Goal: Communication & Community: Answer question/provide support

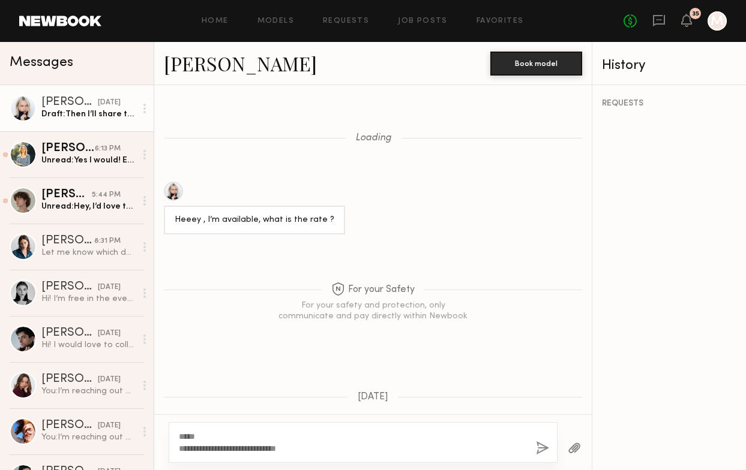
scroll to position [967, 0]
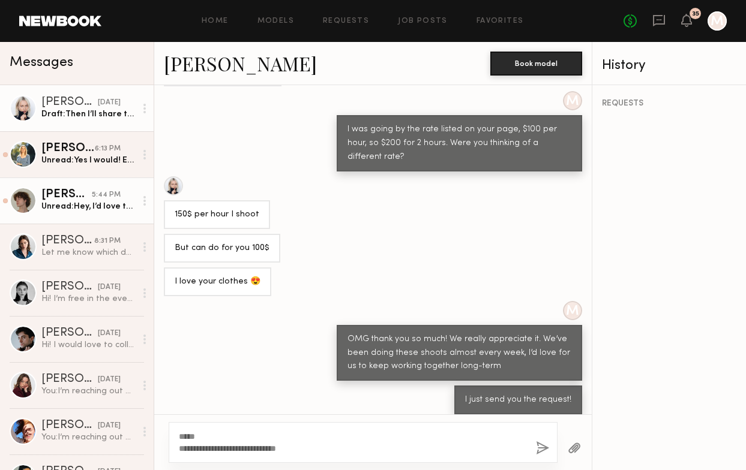
click at [63, 201] on div "Unread: Hey, I’d love to work with you all! Is there any more information or de…" at bounding box center [88, 206] width 94 height 11
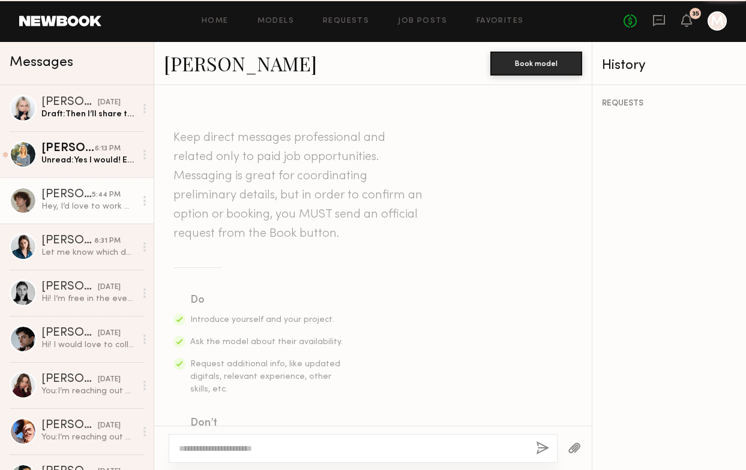
scroll to position [1894, 0]
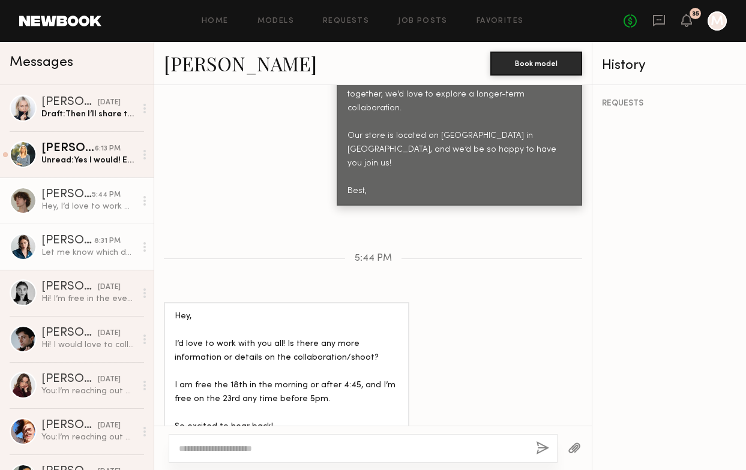
click at [86, 237] on div "[PERSON_NAME]" at bounding box center [67, 241] width 53 height 12
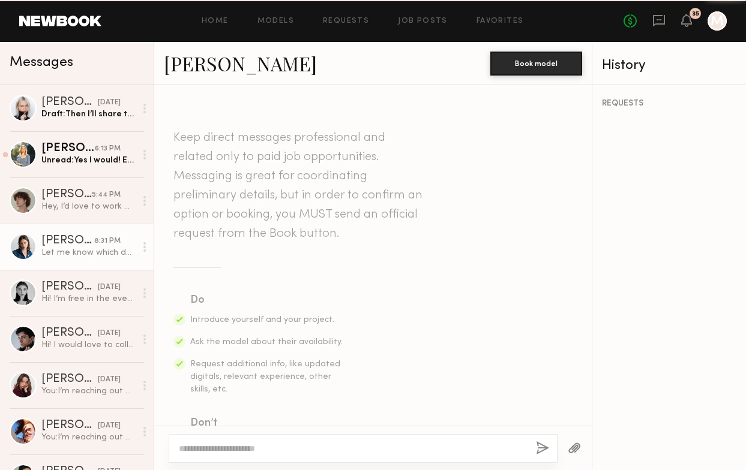
scroll to position [952, 0]
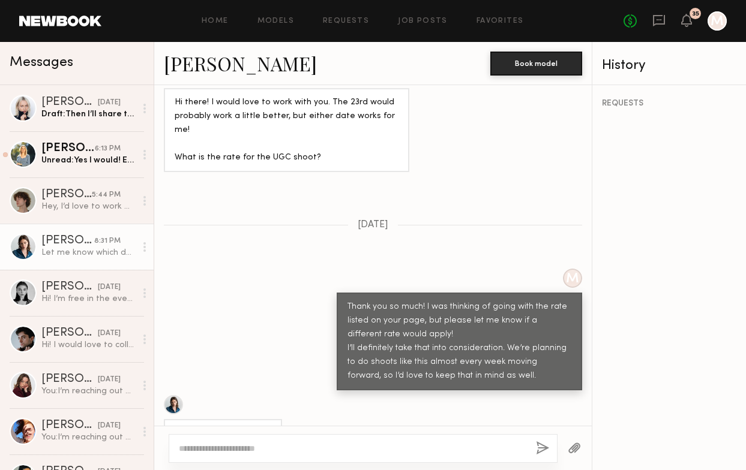
click at [193, 68] on link "[PERSON_NAME]" at bounding box center [240, 63] width 153 height 26
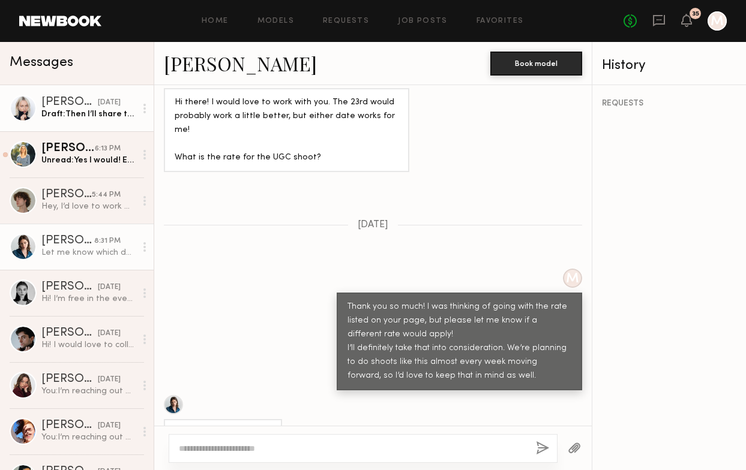
click at [75, 113] on div "Draft: Then I’ll share this with the team <3" at bounding box center [88, 114] width 94 height 11
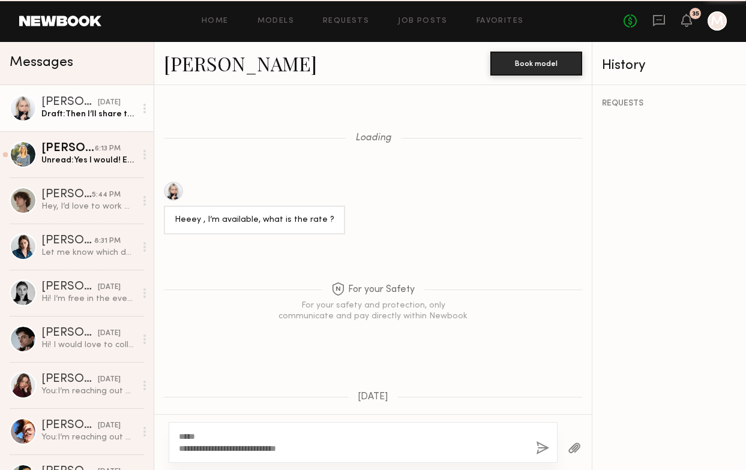
scroll to position [957, 0]
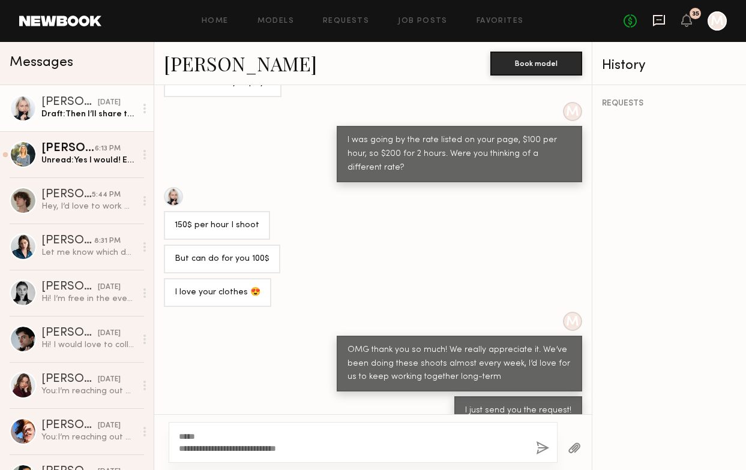
click at [664, 20] on icon at bounding box center [659, 20] width 12 height 11
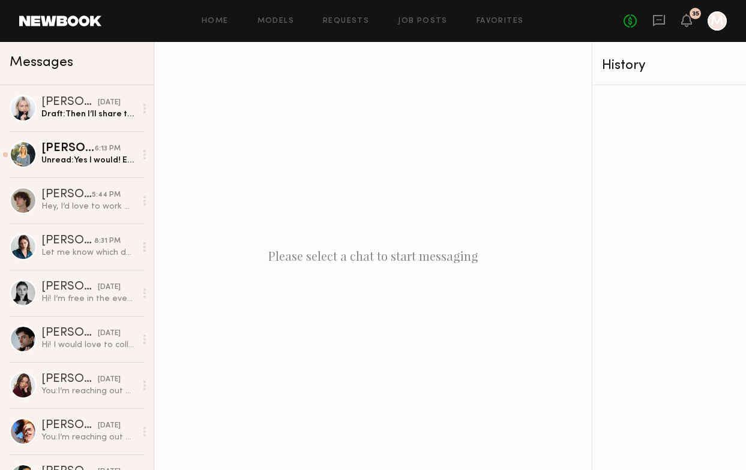
click at [725, 19] on div at bounding box center [717, 20] width 19 height 19
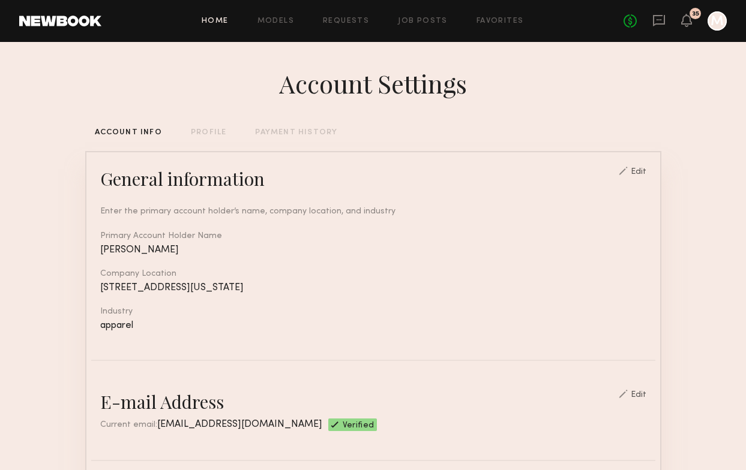
click at [219, 22] on link "Home" at bounding box center [215, 21] width 27 height 8
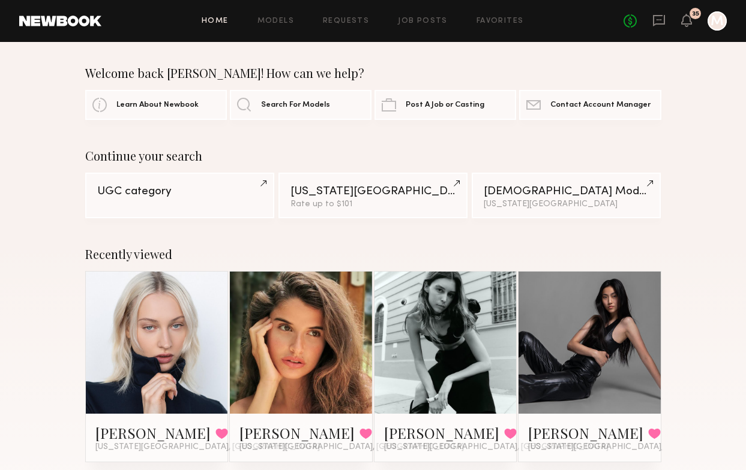
click at [719, 20] on div at bounding box center [717, 20] width 19 height 19
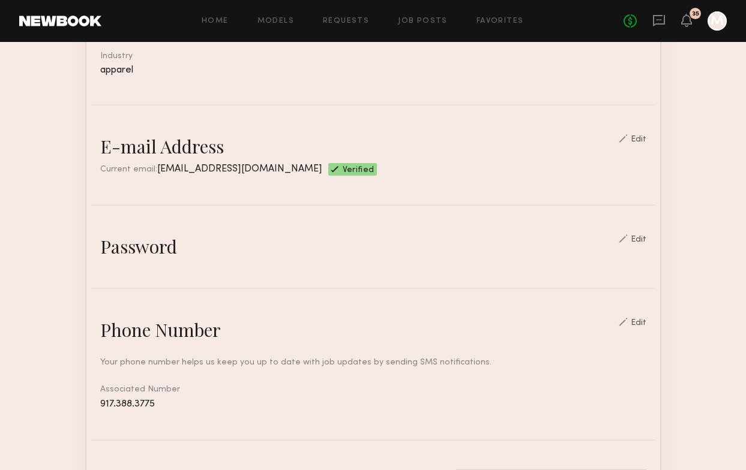
scroll to position [184, 0]
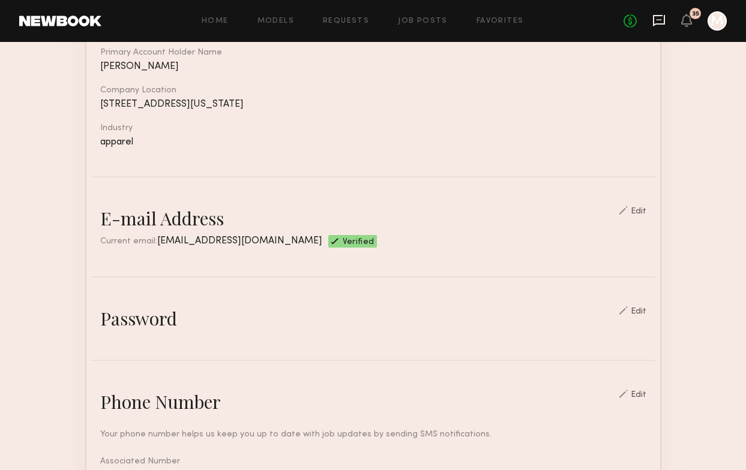
click at [659, 22] on icon at bounding box center [658, 20] width 13 height 13
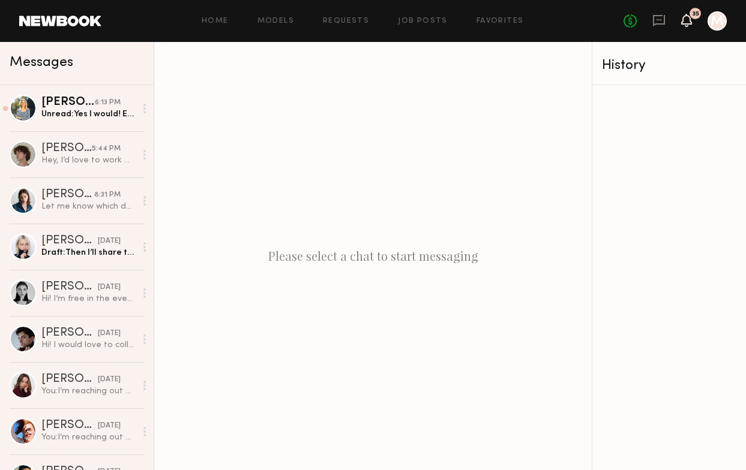
click at [688, 21] on icon at bounding box center [687, 20] width 10 height 8
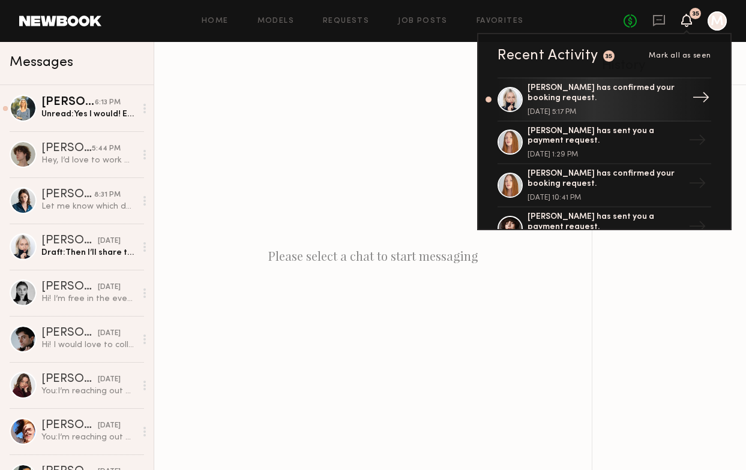
click at [623, 98] on div "Polina S. has confirmed your booking request." at bounding box center [605, 93] width 156 height 20
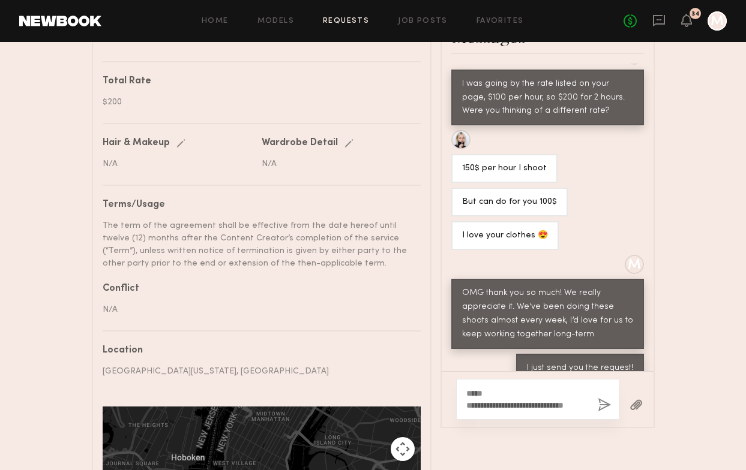
scroll to position [804, 0]
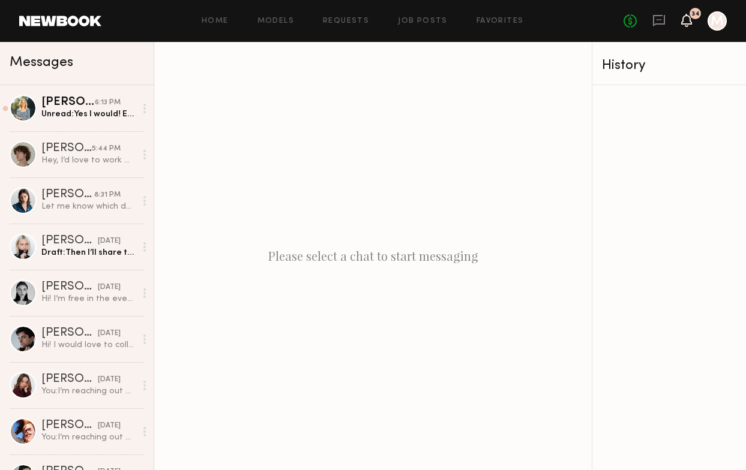
click at [690, 18] on icon at bounding box center [687, 20] width 10 height 8
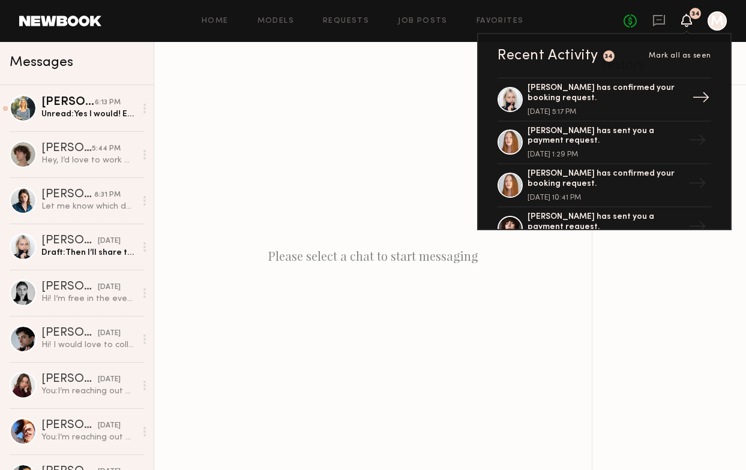
click at [583, 98] on div "Polina S. has confirmed your booking request." at bounding box center [605, 93] width 156 height 20
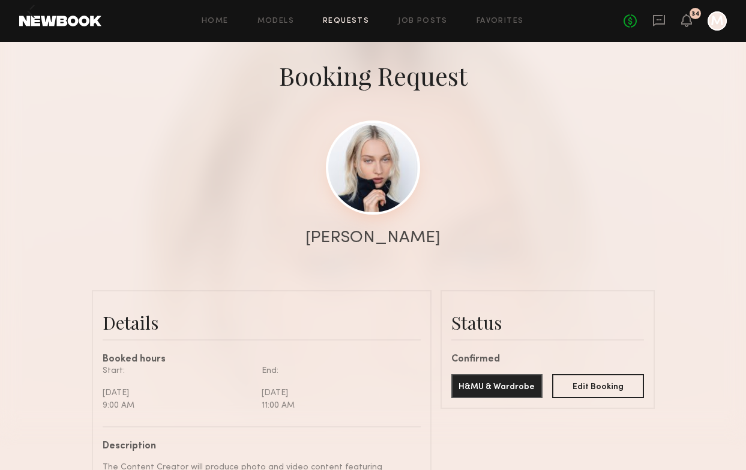
scroll to position [72, 0]
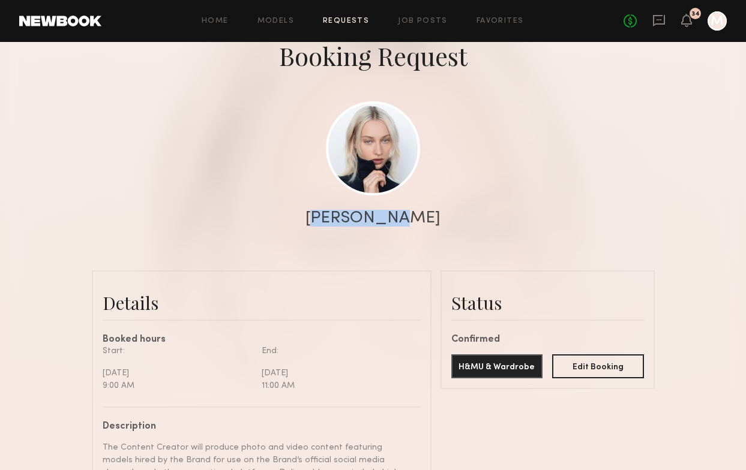
drag, startPoint x: 426, startPoint y: 218, endPoint x: 314, endPoint y: 218, distance: 111.6
click at [314, 218] on div "Polina S." at bounding box center [373, 218] width 746 height 17
copy div "Polina S."
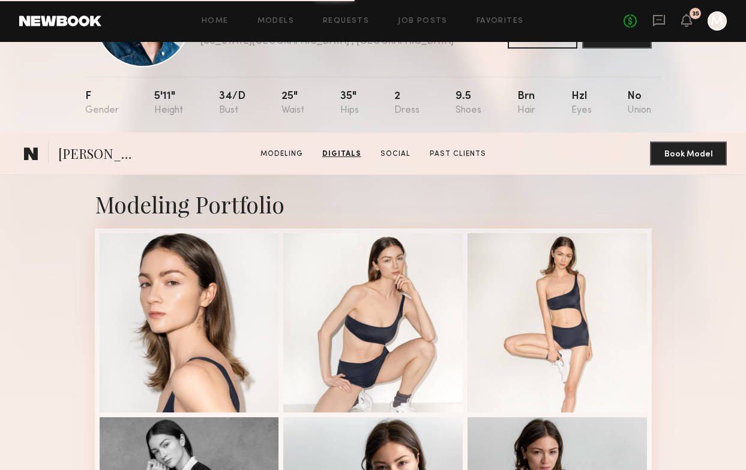
scroll to position [73, 0]
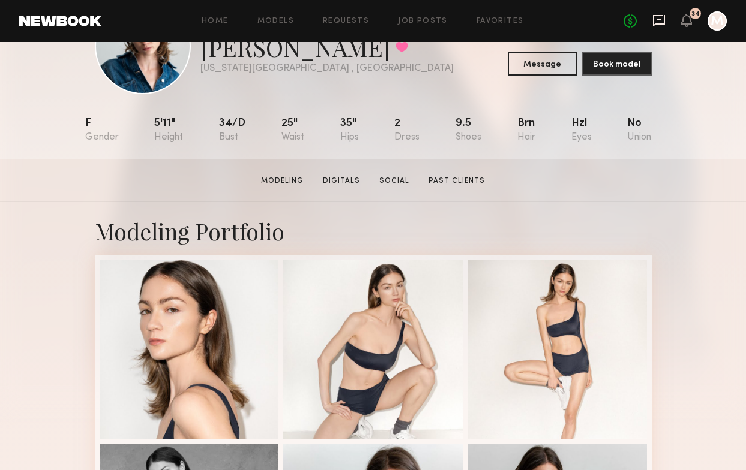
click at [657, 17] on icon at bounding box center [658, 20] width 13 height 13
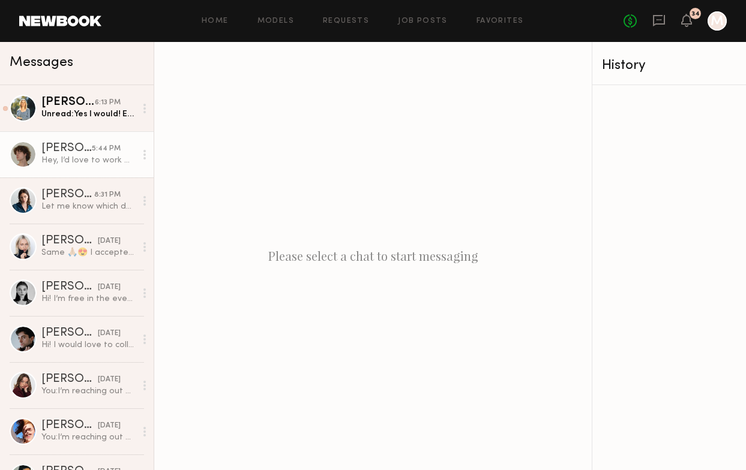
click at [92, 158] on div "Hey, I’d love to work with you all! Is there any more information or details on…" at bounding box center [88, 160] width 94 height 11
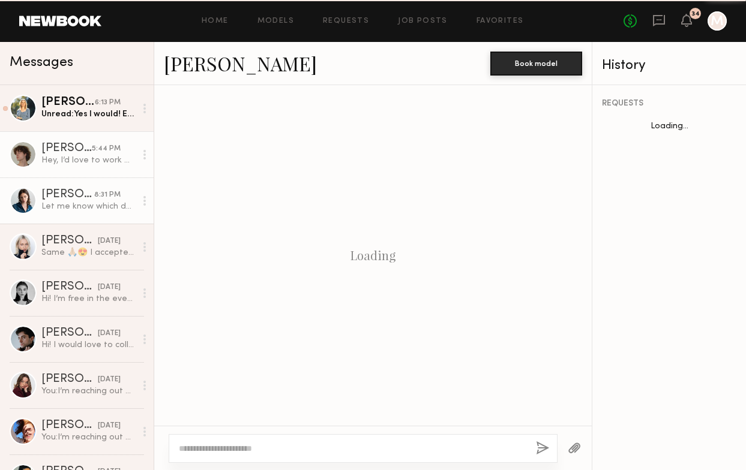
scroll to position [1894, 0]
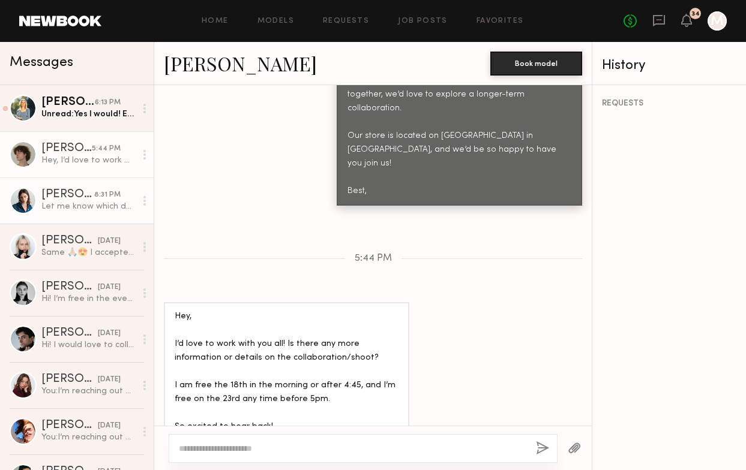
click at [104, 203] on div "Let me know which date you prefer" at bounding box center [88, 206] width 94 height 11
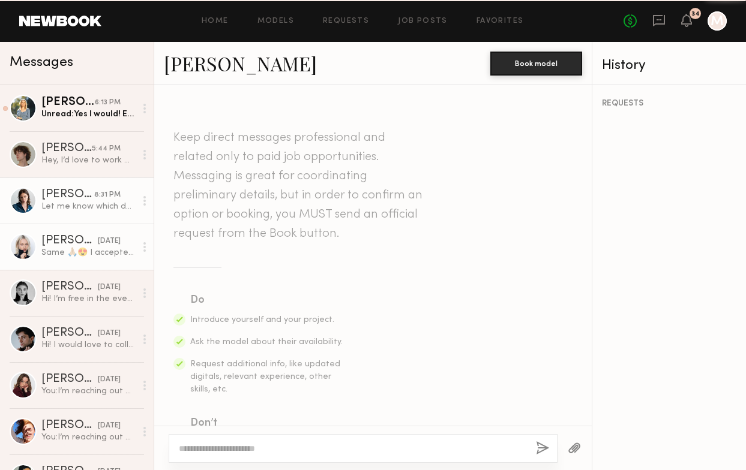
scroll to position [952, 0]
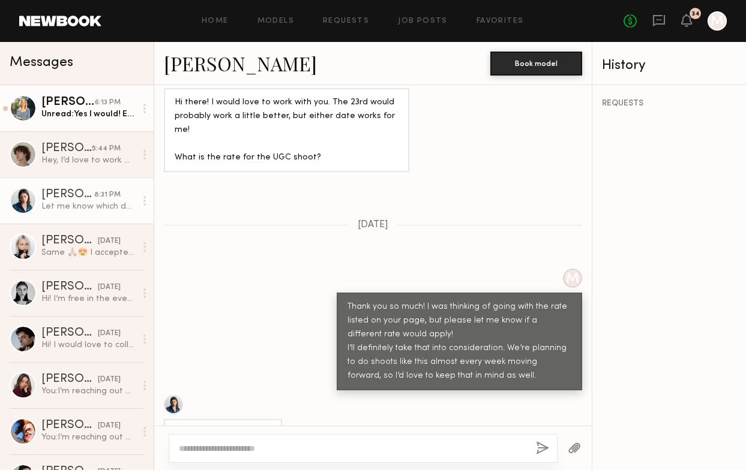
click at [107, 113] on div "Unread: Yes I would! Either time is fine for me" at bounding box center [88, 114] width 94 height 11
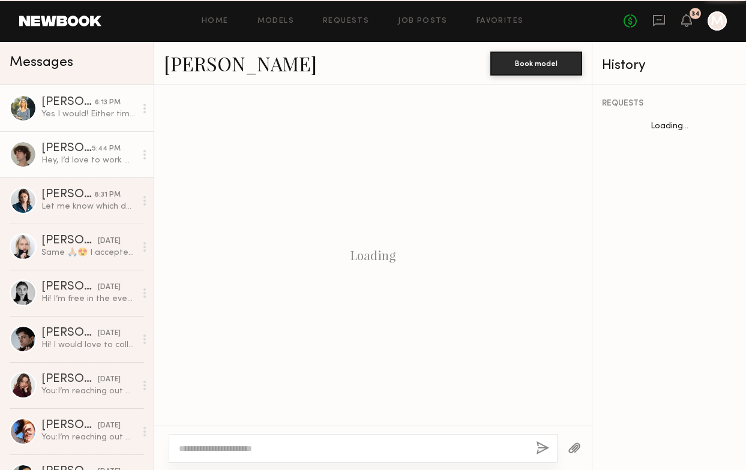
scroll to position [826, 0]
